Goal: Information Seeking & Learning: Learn about a topic

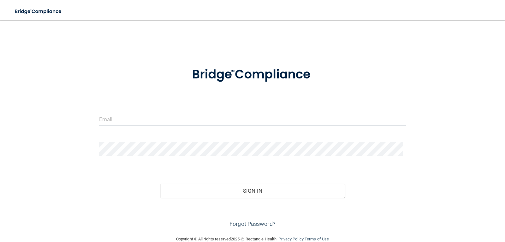
click at [163, 118] on input "email" at bounding box center [252, 119] width 307 height 14
type input "[EMAIL_ADDRESS][DOMAIN_NAME]"
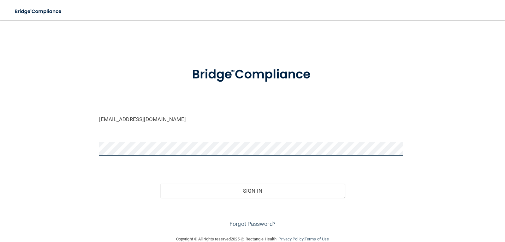
click at [160, 183] on button "Sign In" at bounding box center [252, 190] width 184 height 14
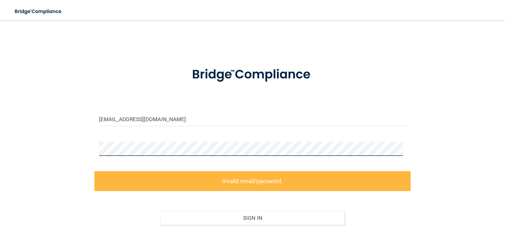
click at [88, 141] on div "[EMAIL_ADDRESS][DOMAIN_NAME] Invalid email/password. You don't have permission …" at bounding box center [253, 141] width 480 height 229
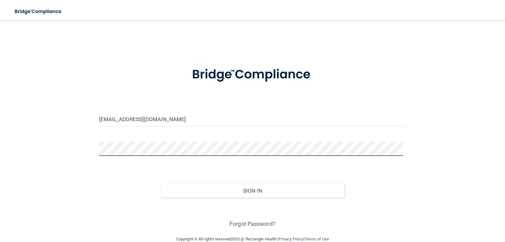
click at [160, 183] on button "Sign In" at bounding box center [252, 190] width 184 height 14
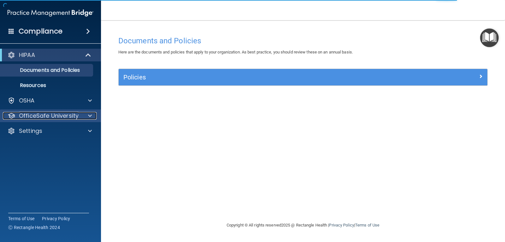
click at [87, 114] on div at bounding box center [89, 116] width 16 height 8
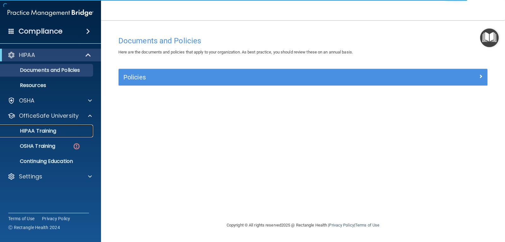
click at [55, 128] on p "HIPAA Training" at bounding box center [30, 131] width 52 height 6
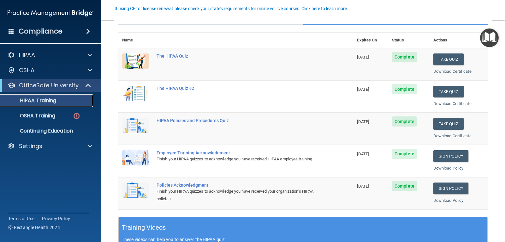
scroll to position [32, 0]
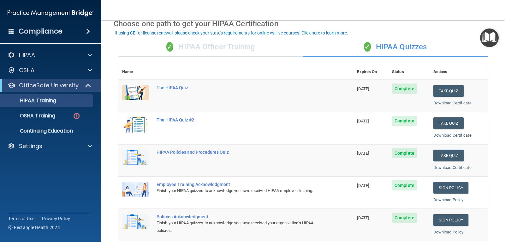
click at [235, 48] on div "✓ HIPAA Officer Training" at bounding box center [210, 47] width 185 height 19
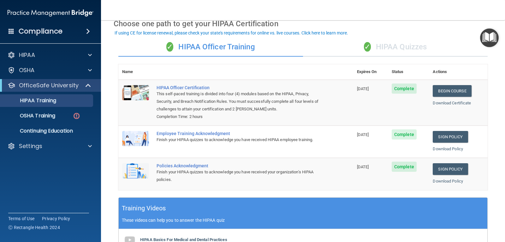
click at [323, 40] on div "✓ HIPAA Quizzes" at bounding box center [395, 47] width 185 height 19
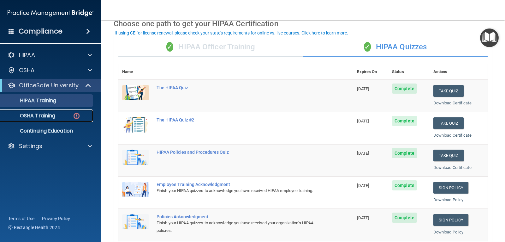
click at [54, 115] on p "OSHA Training" at bounding box center [29, 115] width 51 height 6
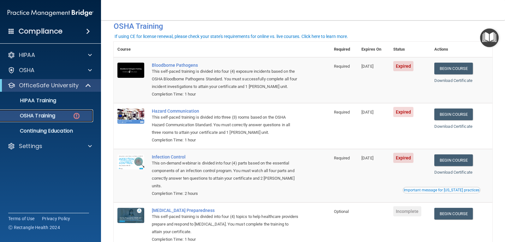
scroll to position [32, 0]
click at [447, 68] on link "Begin Course" at bounding box center [454, 68] width 39 height 12
